Goal: Find specific page/section: Find specific page/section

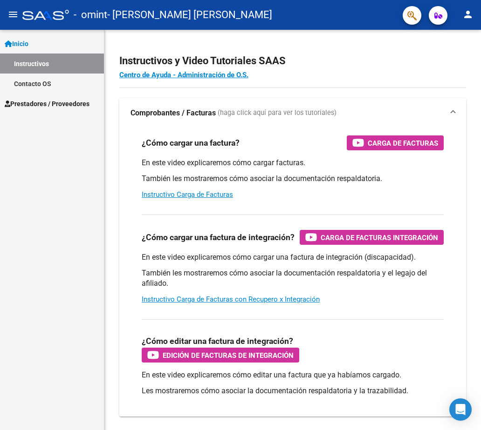
click at [13, 16] on mat-icon "menu" at bounding box center [12, 14] width 11 height 11
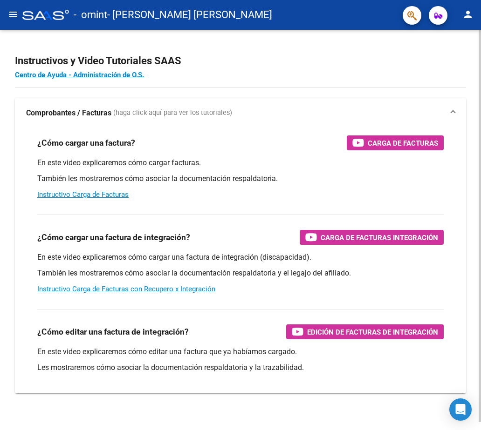
click at [133, 115] on span "(haga click aquí para ver los tutoriales)" at bounding box center [172, 113] width 119 height 10
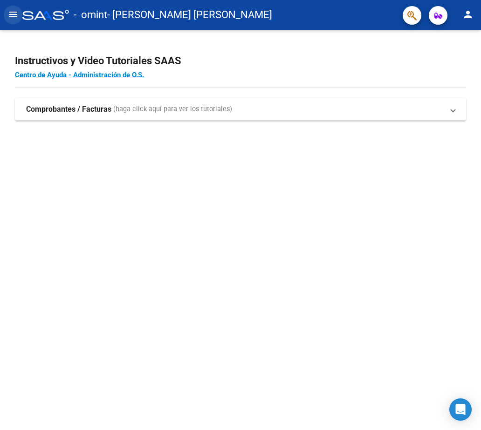
click at [14, 11] on mat-icon "menu" at bounding box center [12, 14] width 11 height 11
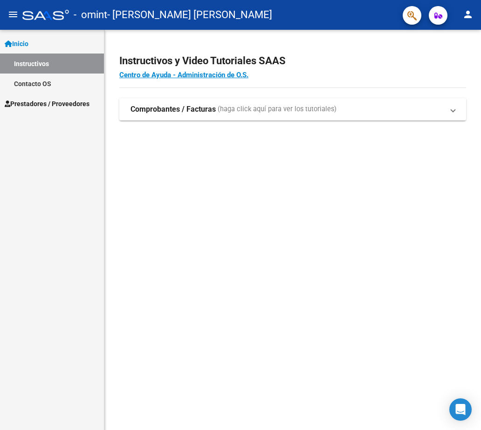
click at [39, 101] on span "Prestadores / Proveedores" at bounding box center [47, 104] width 85 height 10
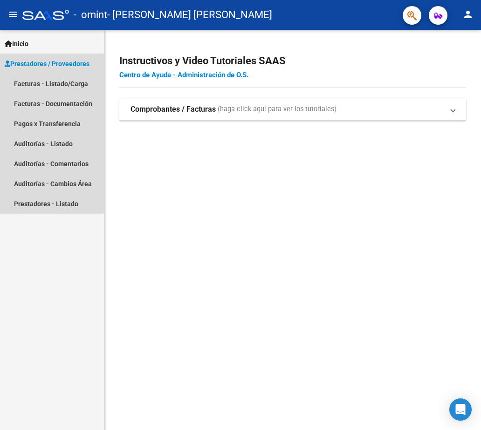
click at [63, 64] on span "Prestadores / Proveedores" at bounding box center [47, 64] width 85 height 10
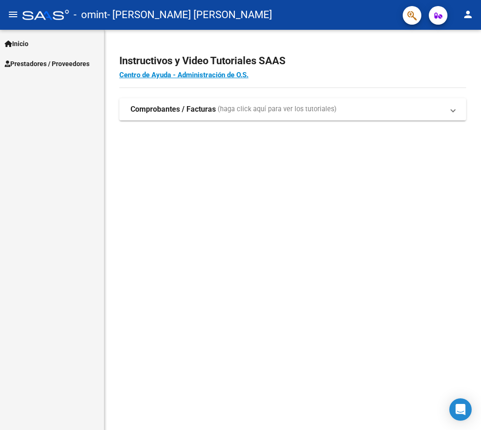
click at [63, 64] on span "Prestadores / Proveedores" at bounding box center [47, 64] width 85 height 10
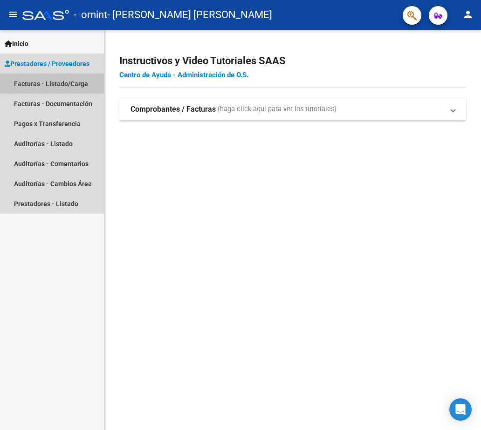
click at [68, 83] on link "Facturas - Listado/Carga" at bounding box center [52, 84] width 104 height 20
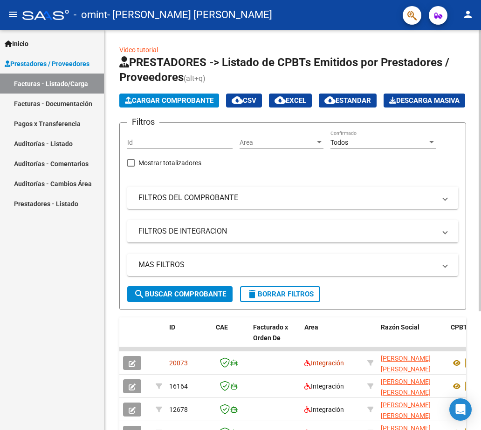
click at [329, 198] on div "Filtros Id Area Area Todos Confirmado Mostrar totalizadores FILTROS DEL COMPROB…" at bounding box center [292, 208] width 331 height 156
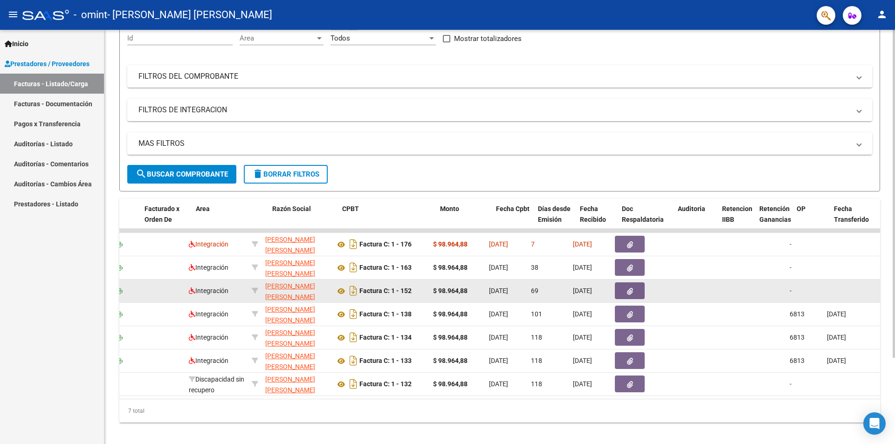
scroll to position [0, 109]
